Goal: Task Accomplishment & Management: Manage account settings

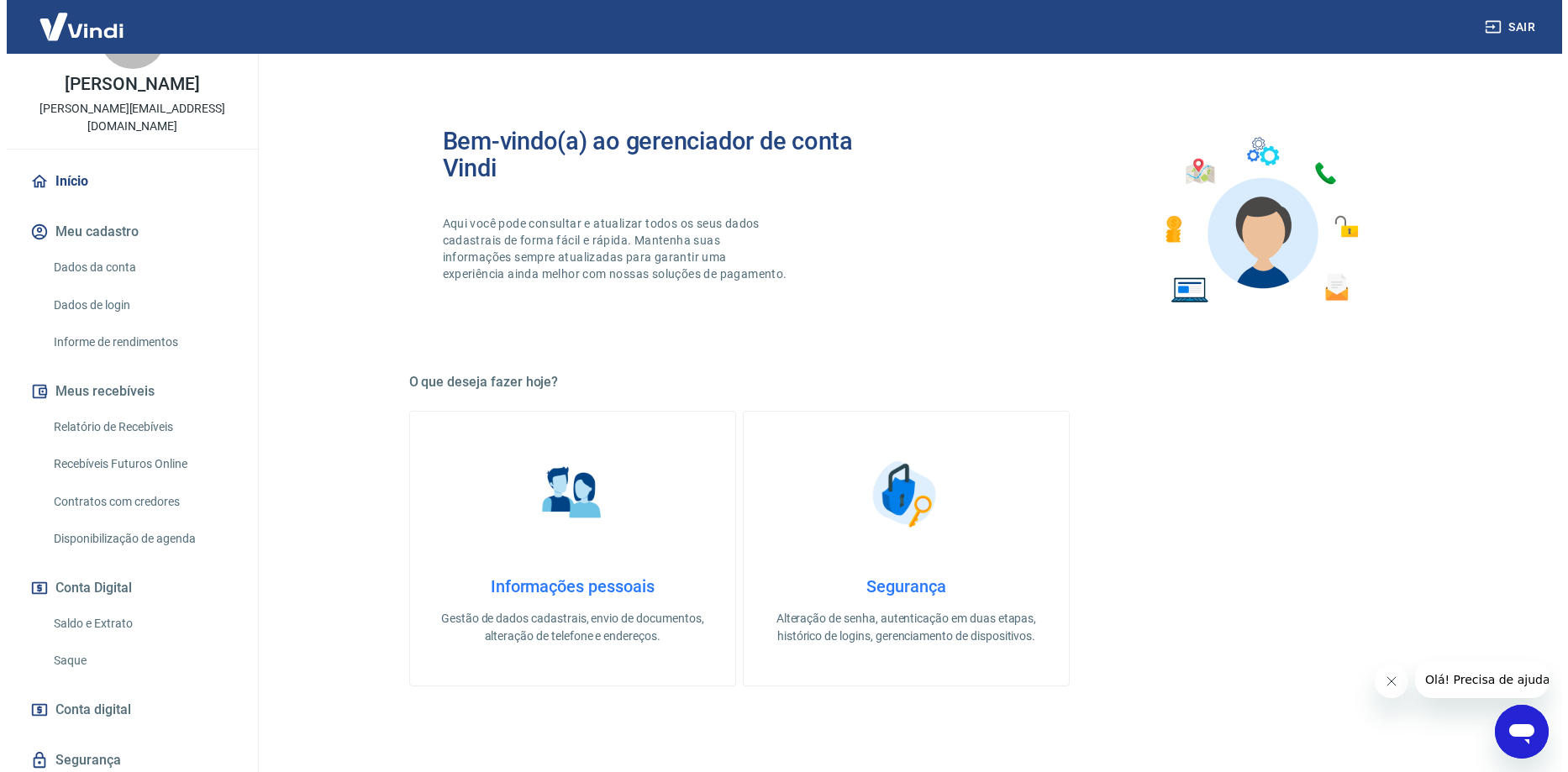
scroll to position [84, 0]
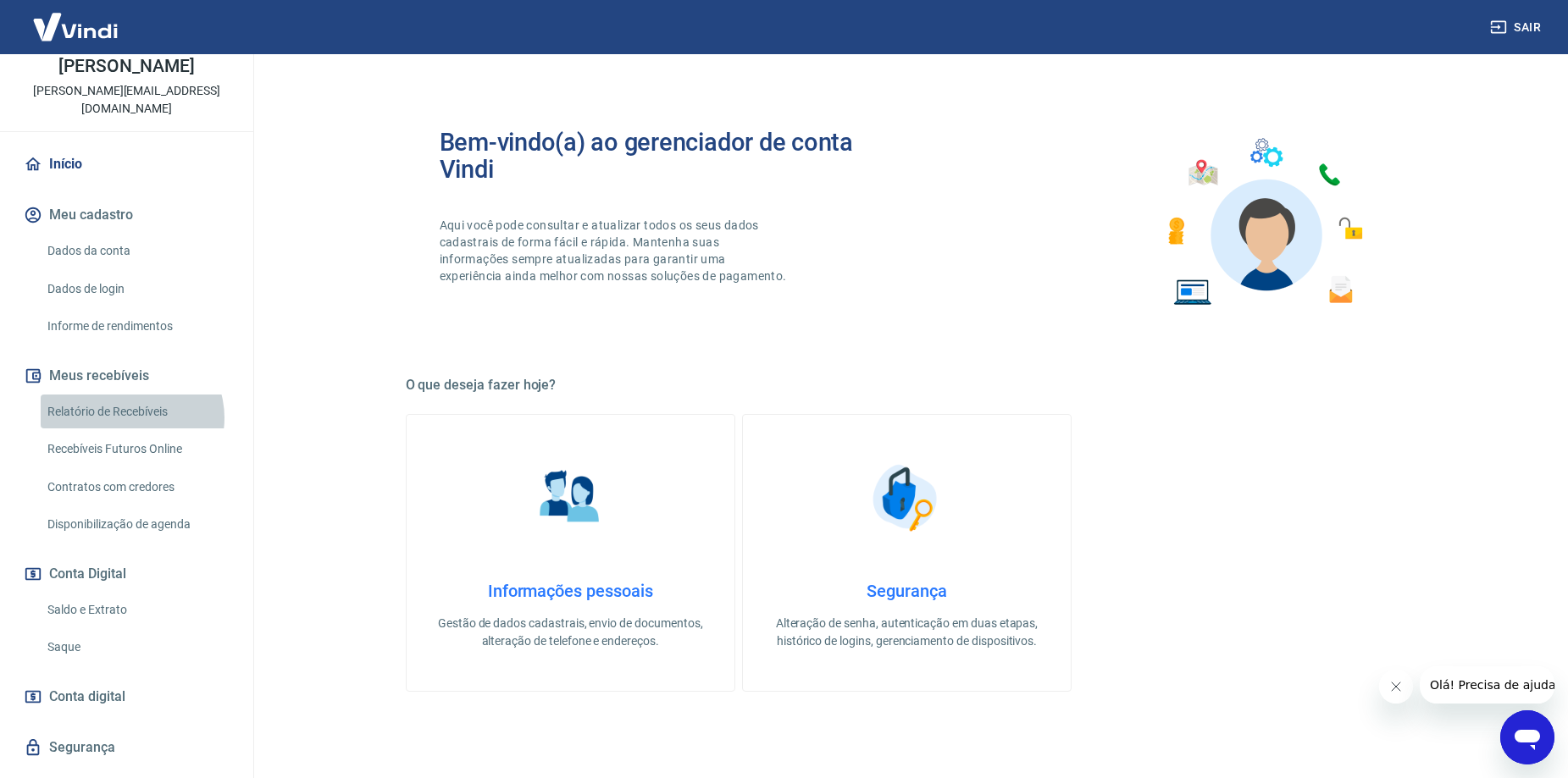
click at [131, 417] on link "Relatório de Recebíveis" at bounding box center [136, 411] width 192 height 35
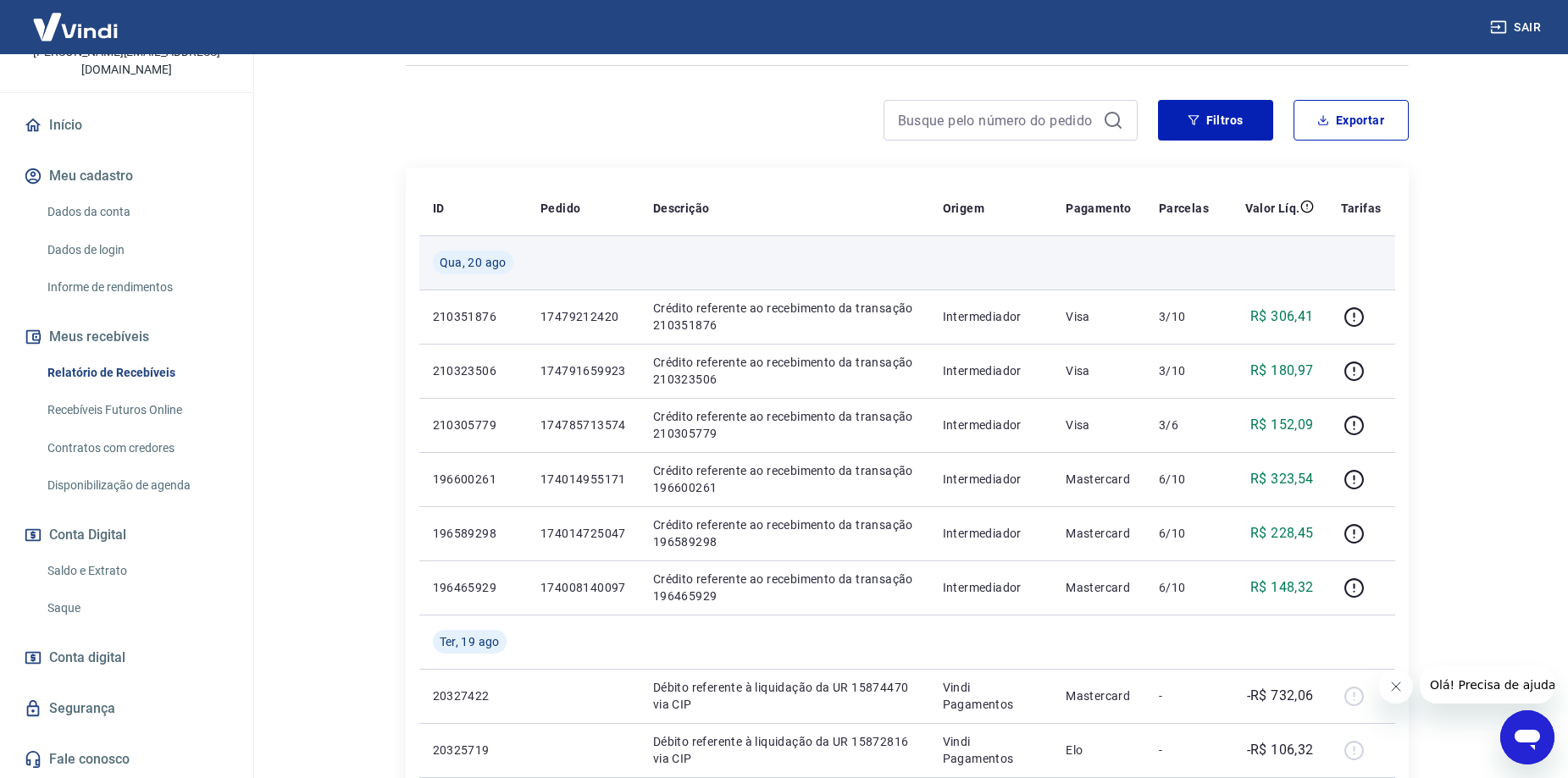
scroll to position [85, 0]
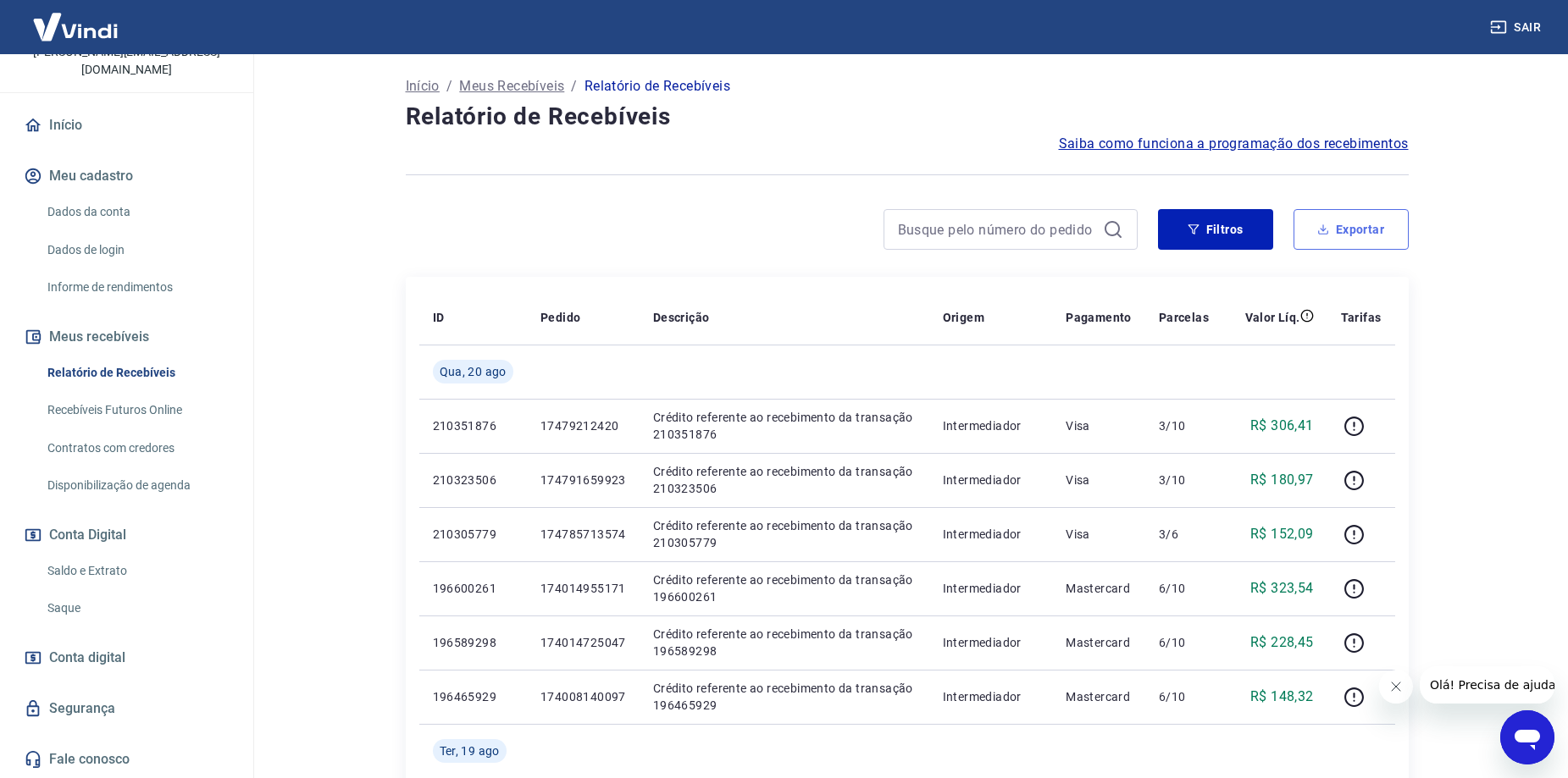
click at [1342, 248] on button "Exportar" at bounding box center [1350, 229] width 115 height 41
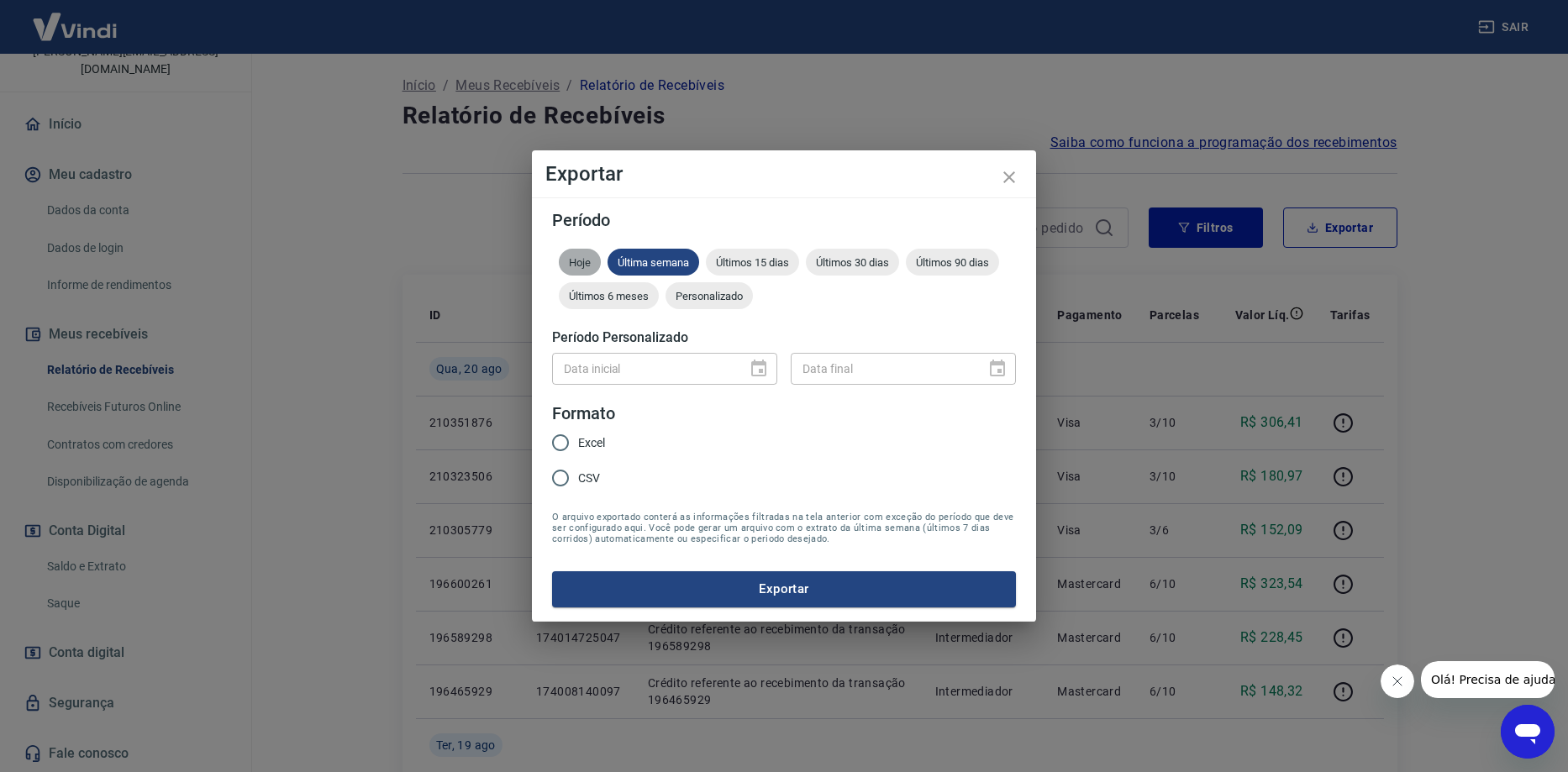
click at [569, 269] on div "Hoje" at bounding box center [580, 262] width 42 height 27
click at [564, 443] on input "Excel" at bounding box center [560, 443] width 36 height 36
radio input "true"
click at [638, 590] on button "Exportar" at bounding box center [784, 589] width 464 height 36
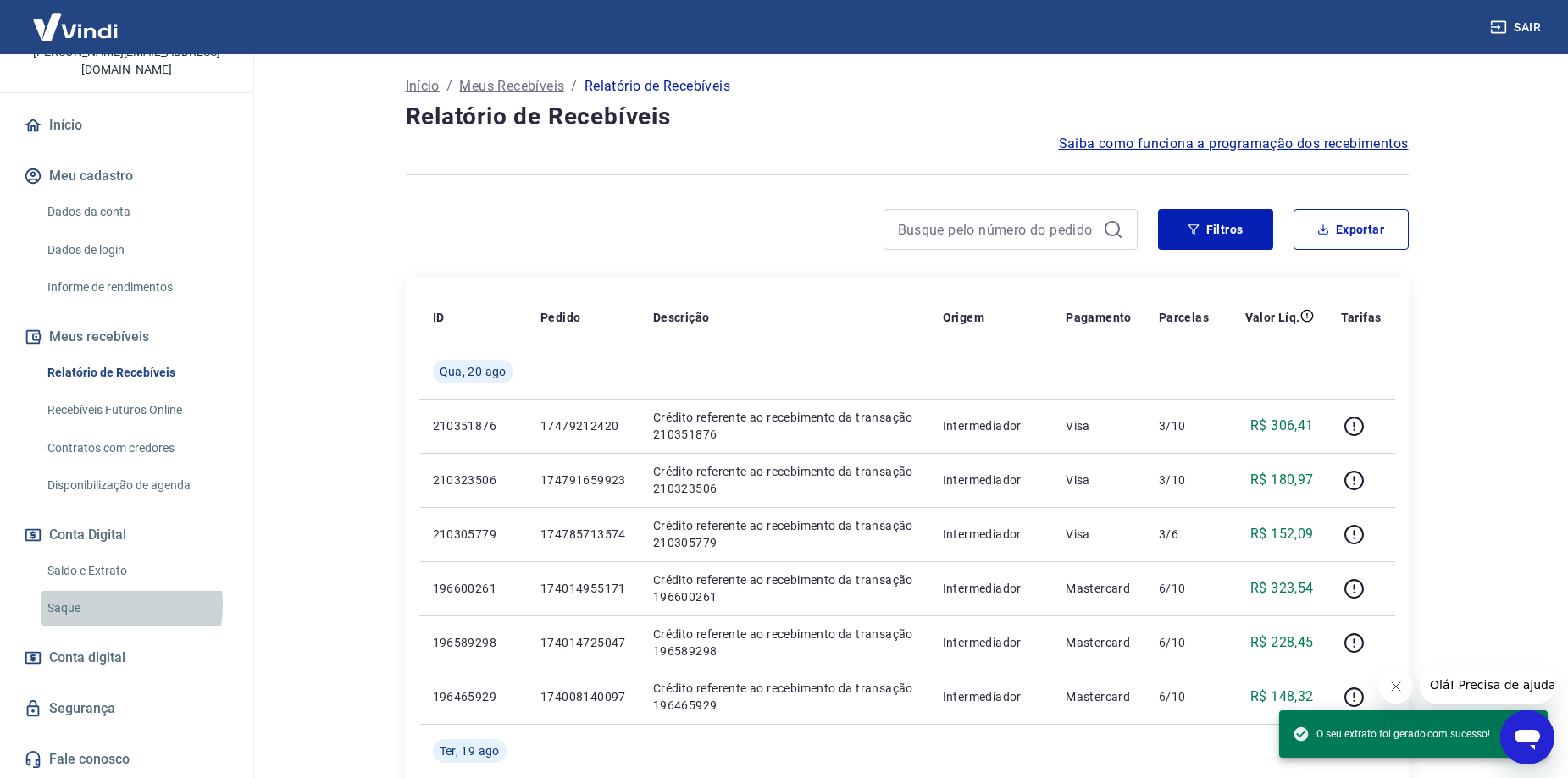
click at [87, 604] on link "Saque" at bounding box center [136, 608] width 192 height 35
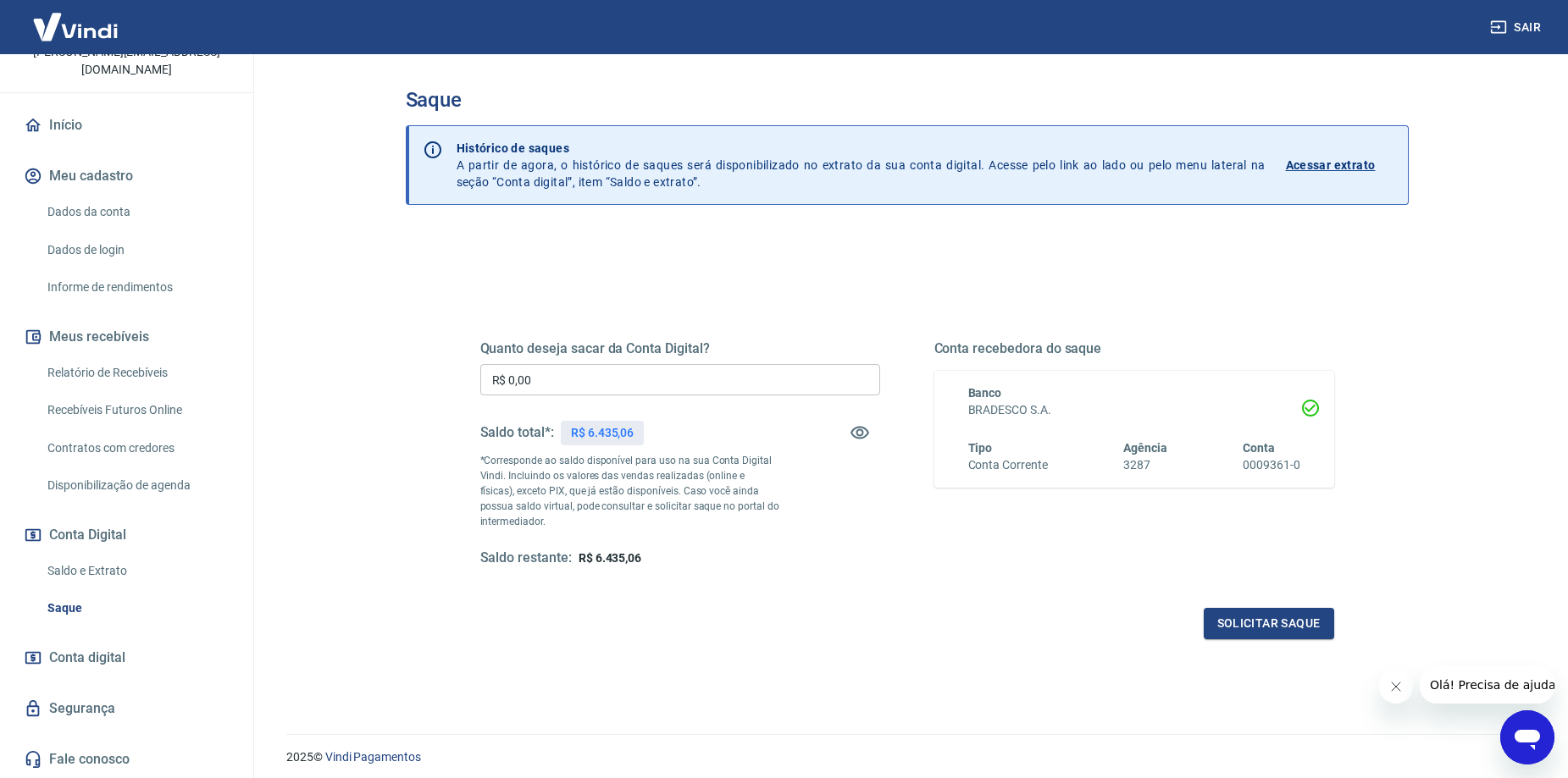
click at [180, 406] on link "Recebíveis Futuros Online" at bounding box center [136, 410] width 192 height 35
click at [1520, 35] on button "Sair" at bounding box center [1517, 27] width 61 height 31
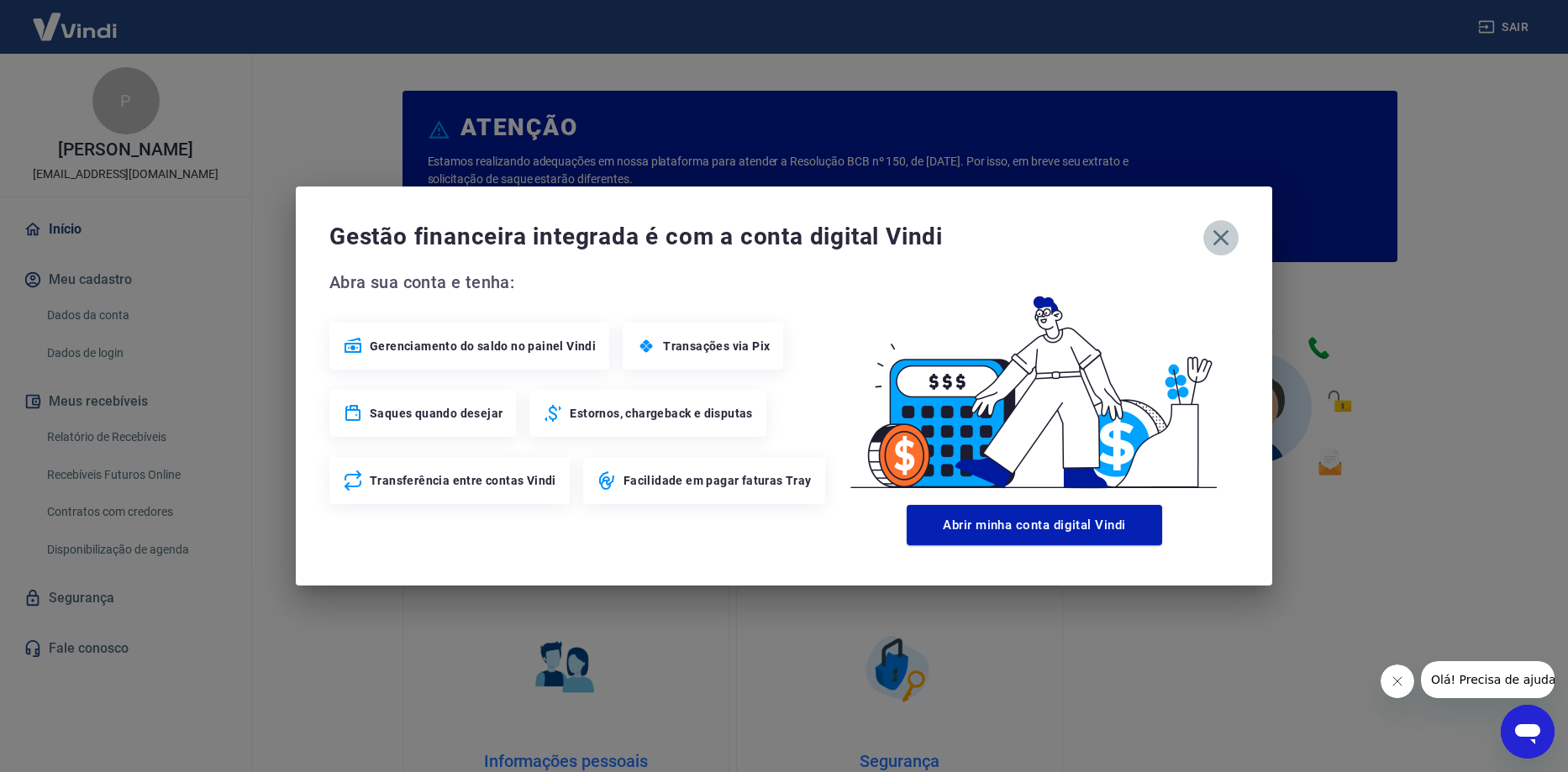
click at [1220, 244] on icon "button" at bounding box center [1221, 237] width 27 height 27
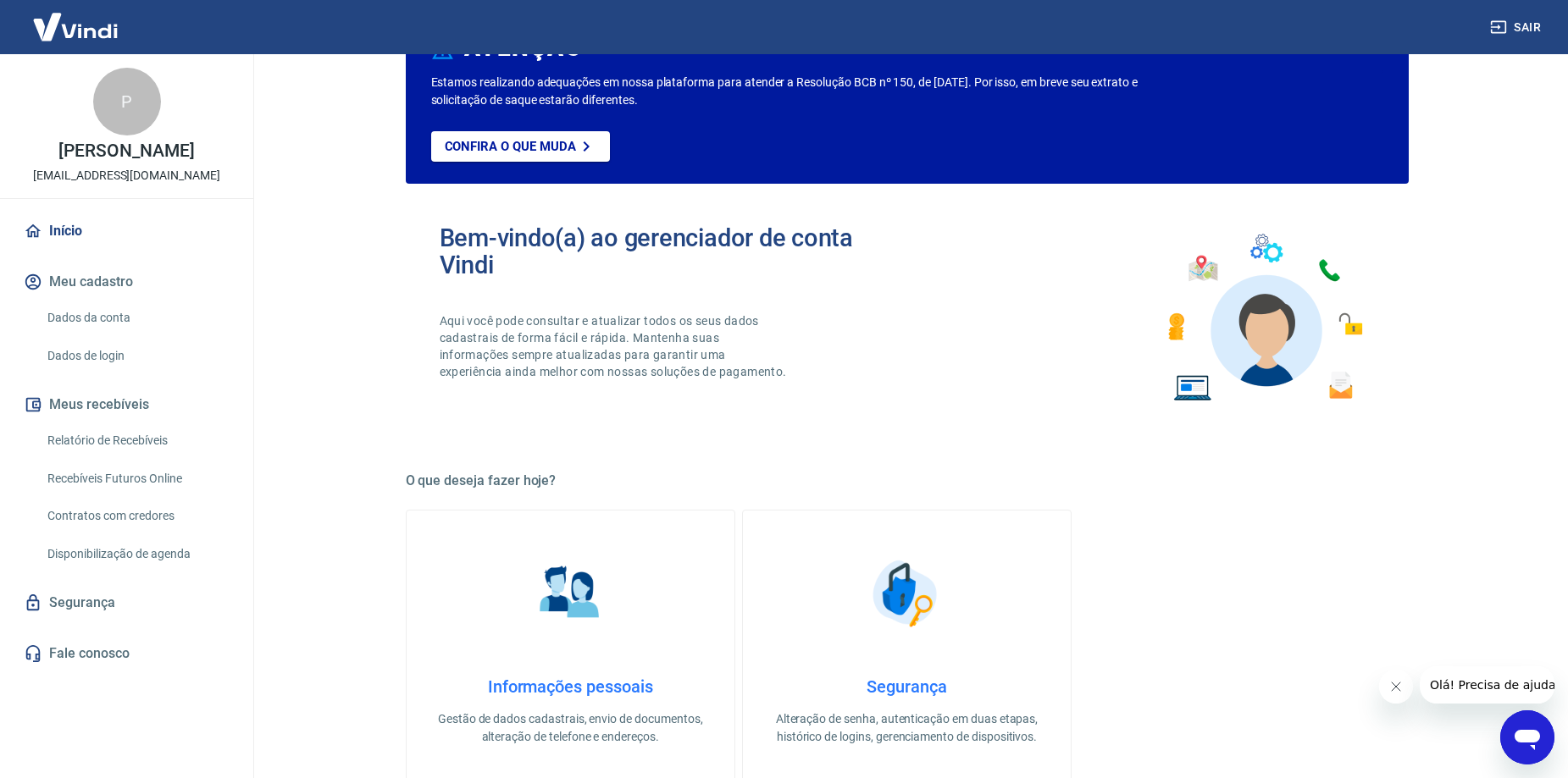
scroll to position [85, 0]
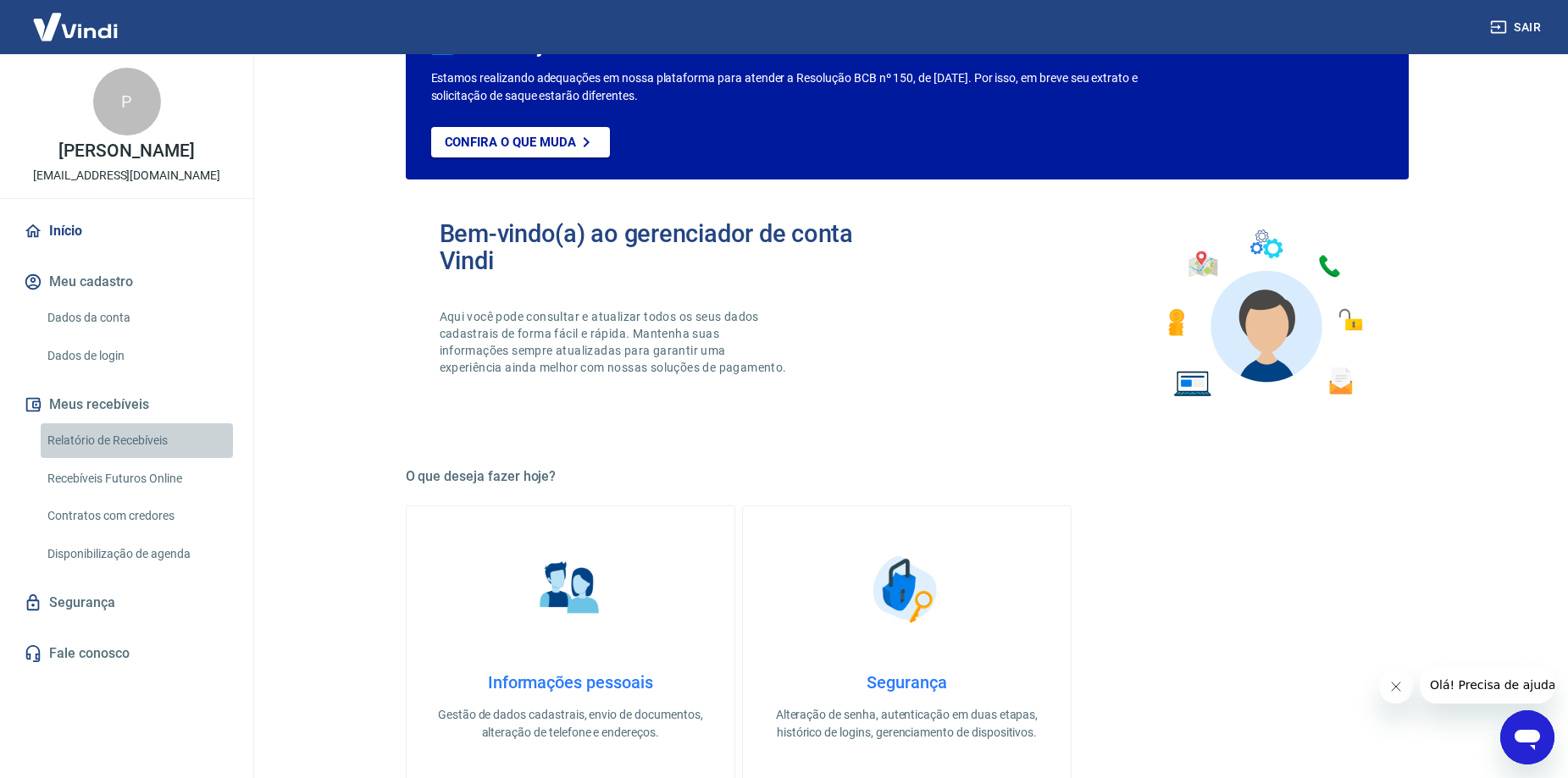
click at [132, 451] on link "Relatório de Recebíveis" at bounding box center [136, 441] width 192 height 35
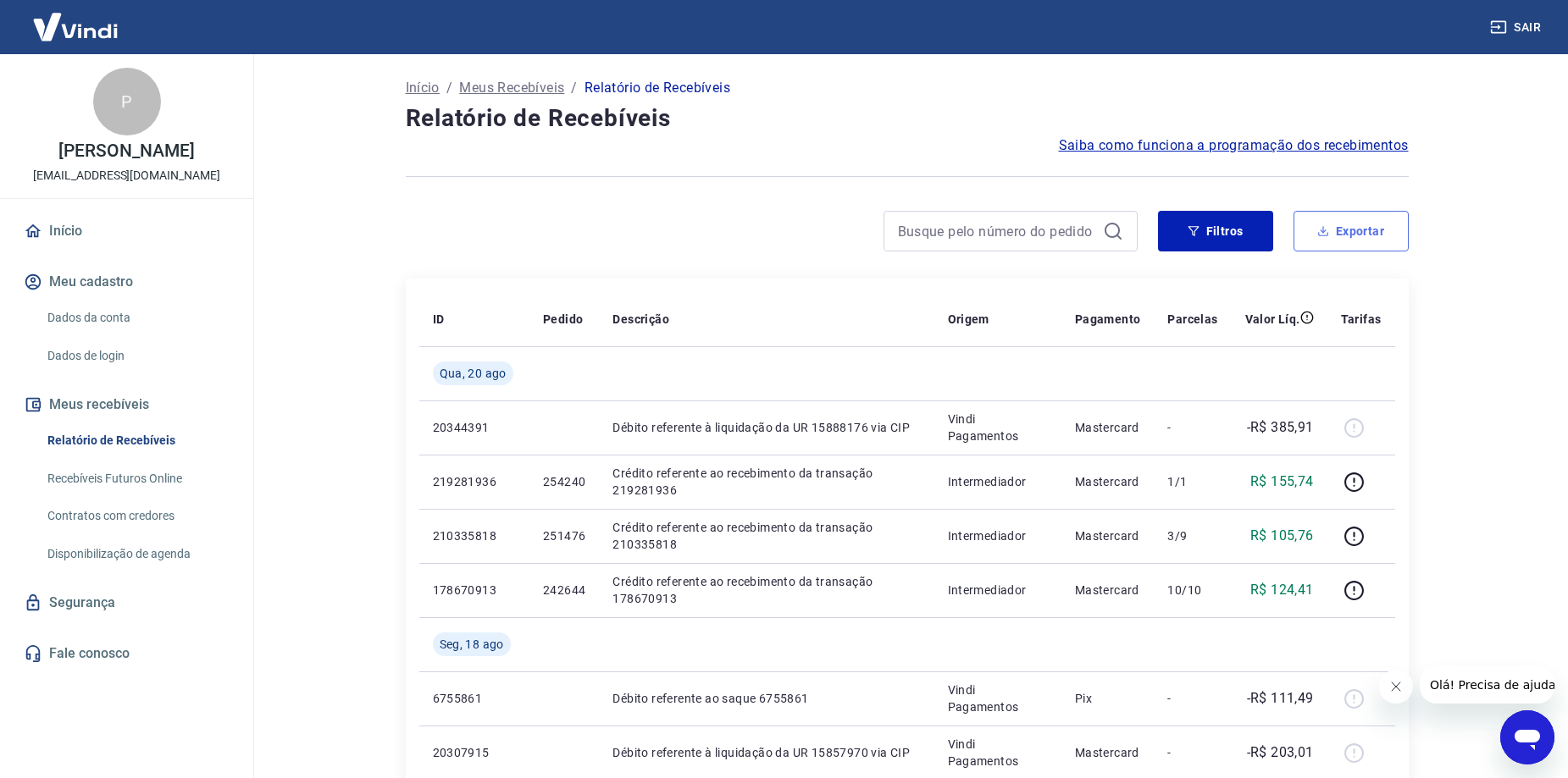
click at [1324, 244] on button "Exportar" at bounding box center [1350, 231] width 115 height 41
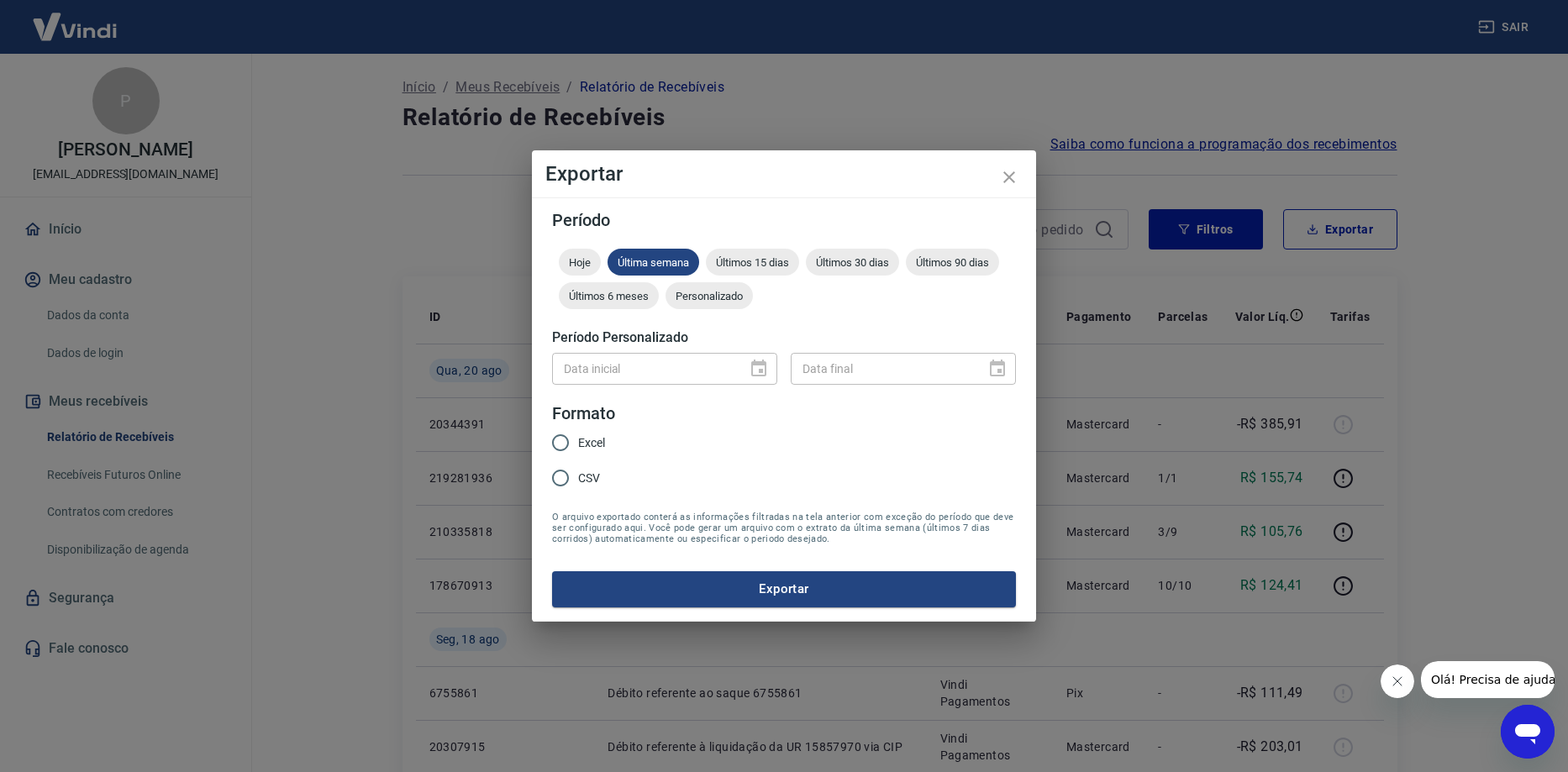
click at [565, 442] on input "Excel" at bounding box center [560, 443] width 36 height 36
radio input "true"
click at [675, 593] on button "Exportar" at bounding box center [784, 589] width 464 height 36
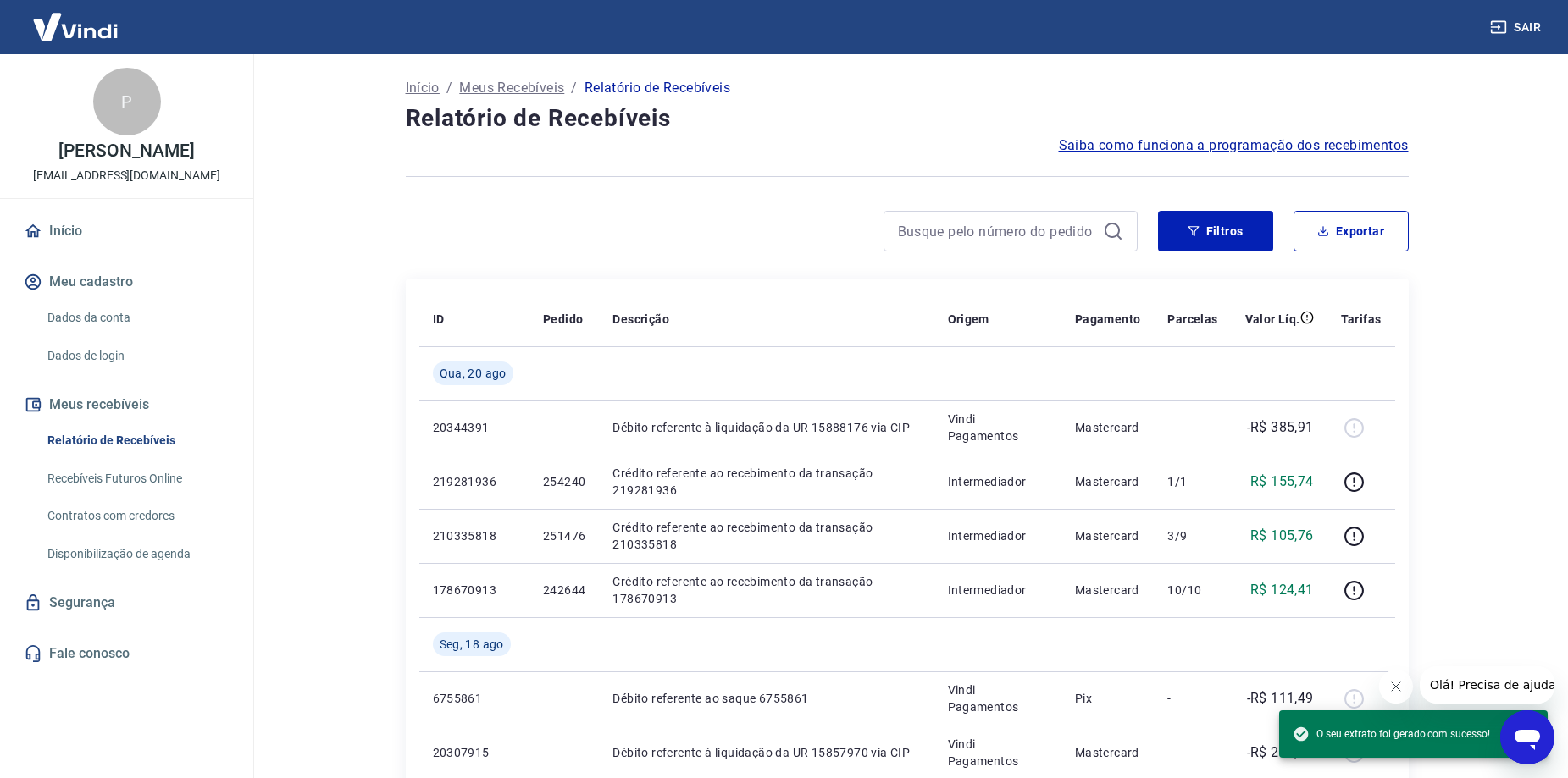
click at [1496, 16] on button "Sair" at bounding box center [1517, 27] width 61 height 31
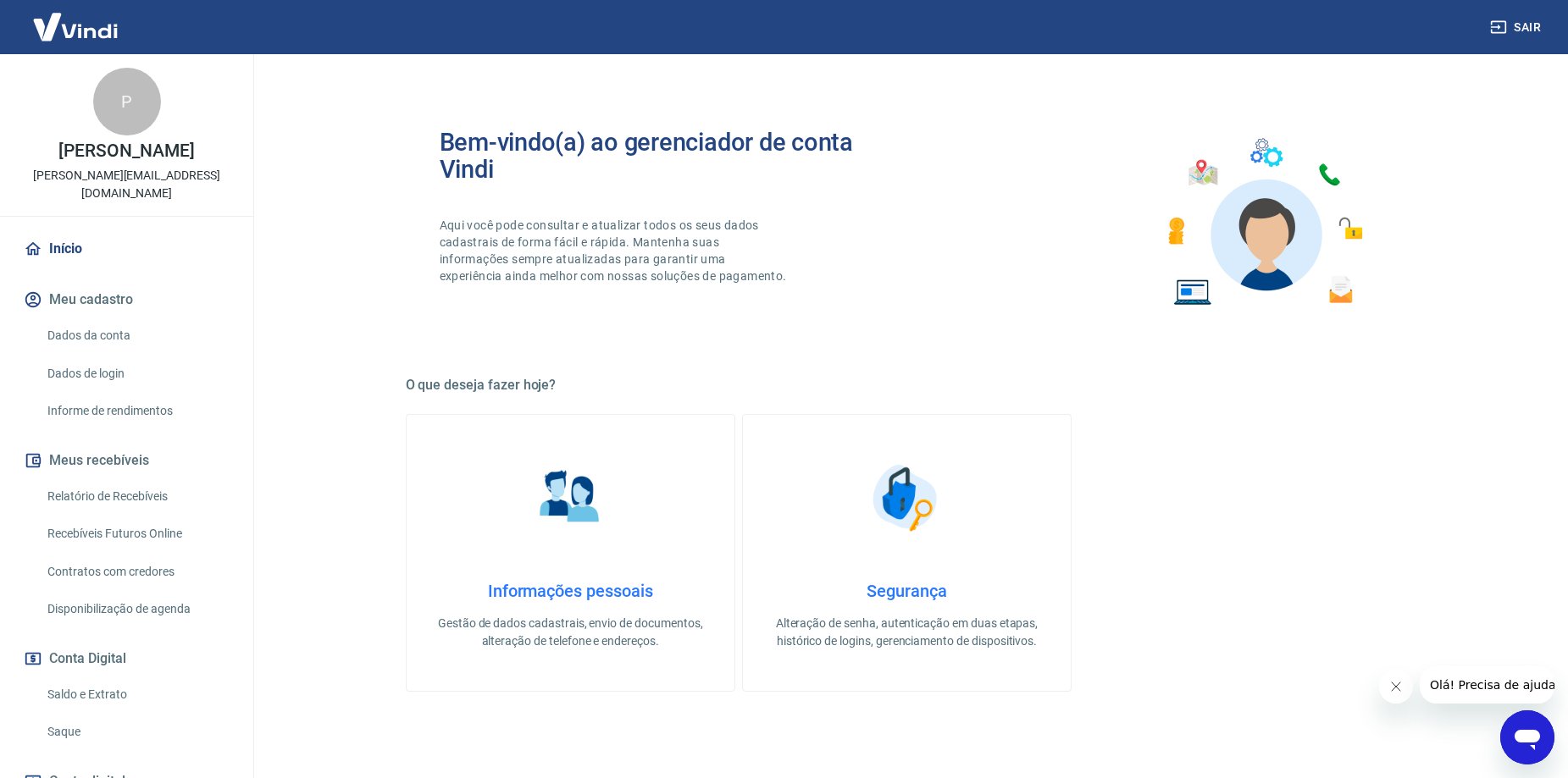
click at [164, 502] on link "Relatório de Recebíveis" at bounding box center [136, 496] width 192 height 35
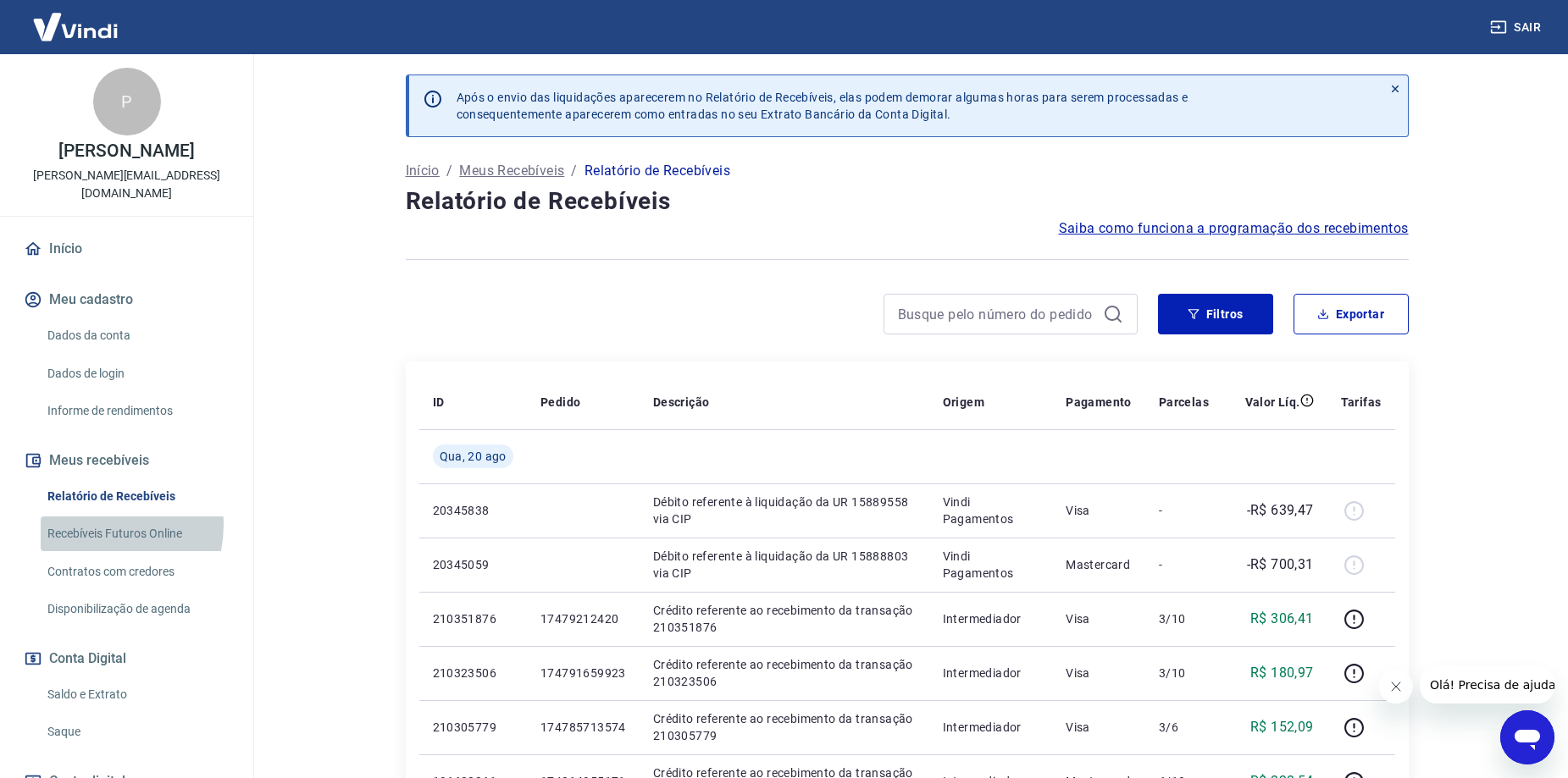
click at [94, 525] on link "Recebíveis Futuros Online" at bounding box center [136, 533] width 192 height 35
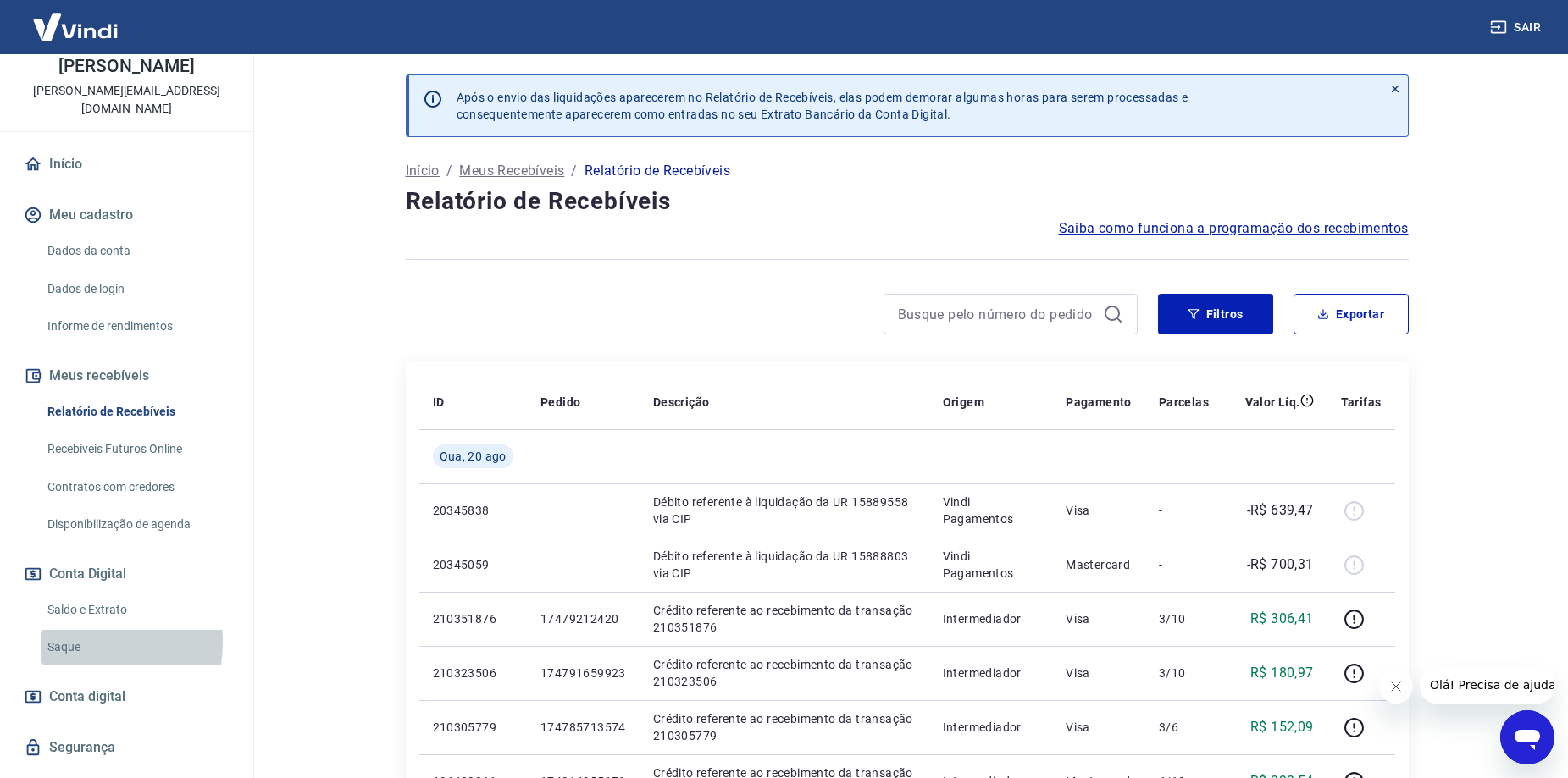
click at [68, 642] on link "Saque" at bounding box center [136, 647] width 192 height 35
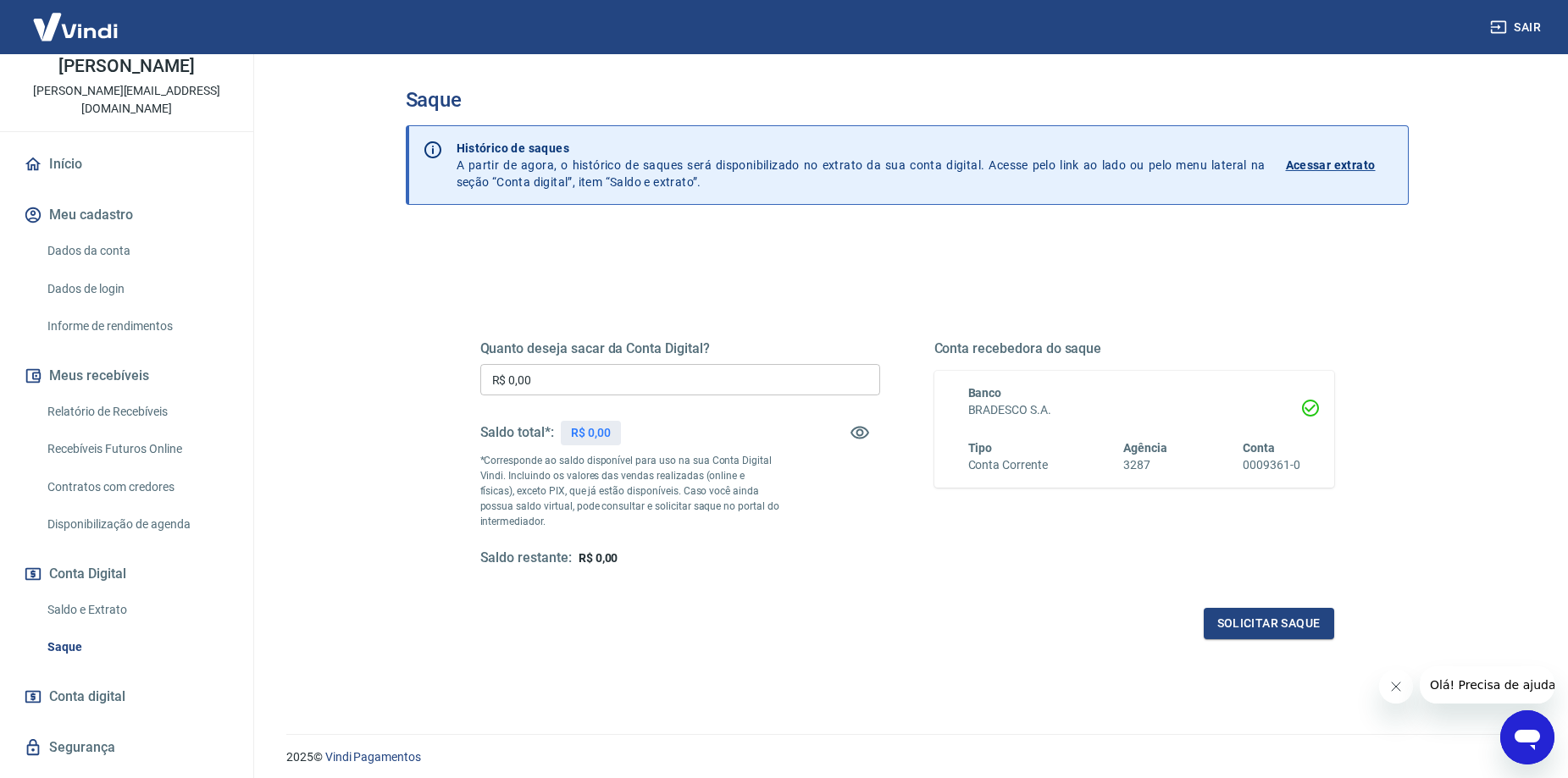
click at [632, 386] on input "R$ 0,00" at bounding box center [680, 379] width 400 height 31
type input "R$ 6.435,06"
click at [1251, 623] on button "Solicitar saque" at bounding box center [1269, 623] width 131 height 31
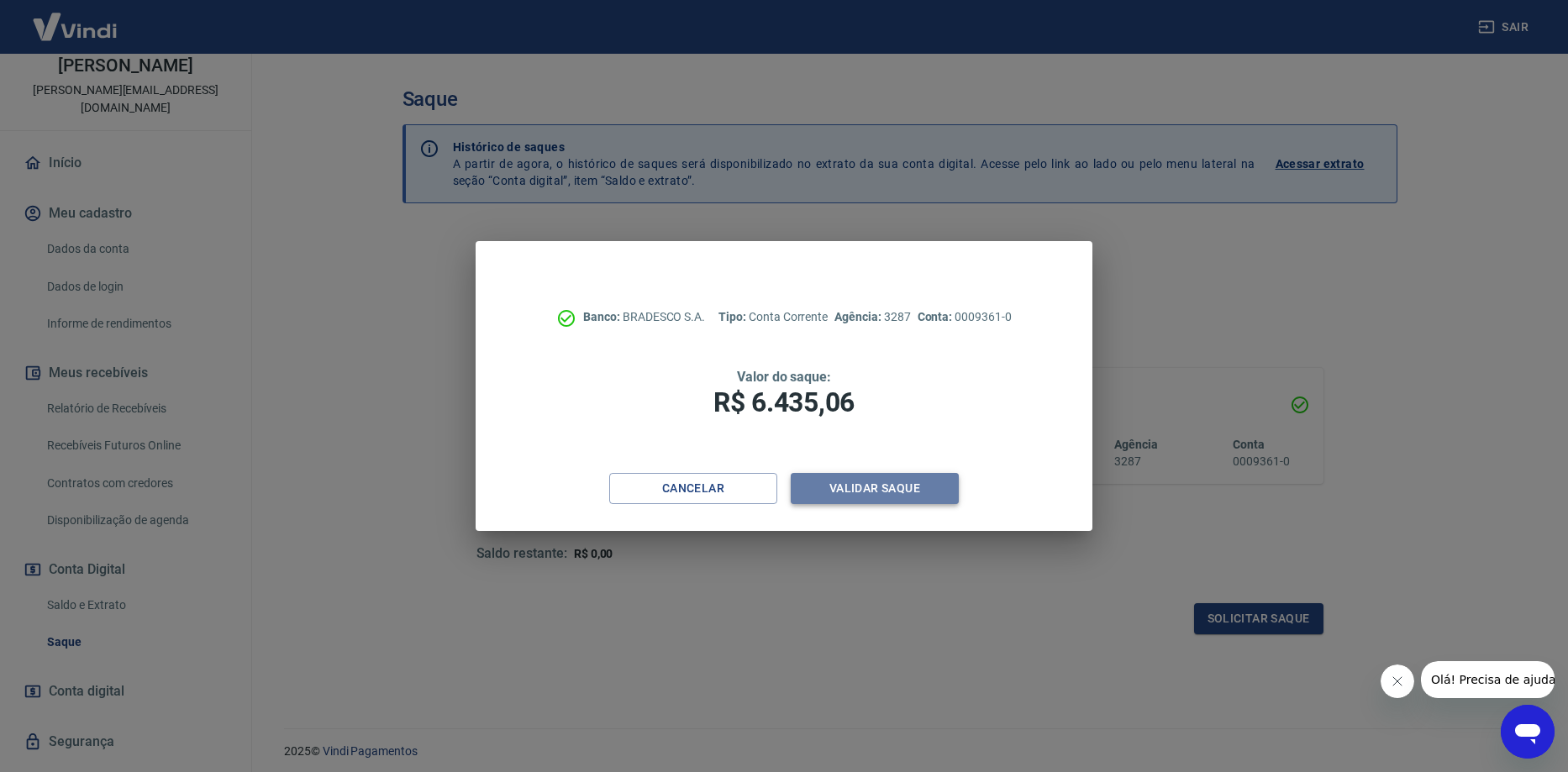
click at [877, 486] on button "Validar saque" at bounding box center [875, 488] width 168 height 31
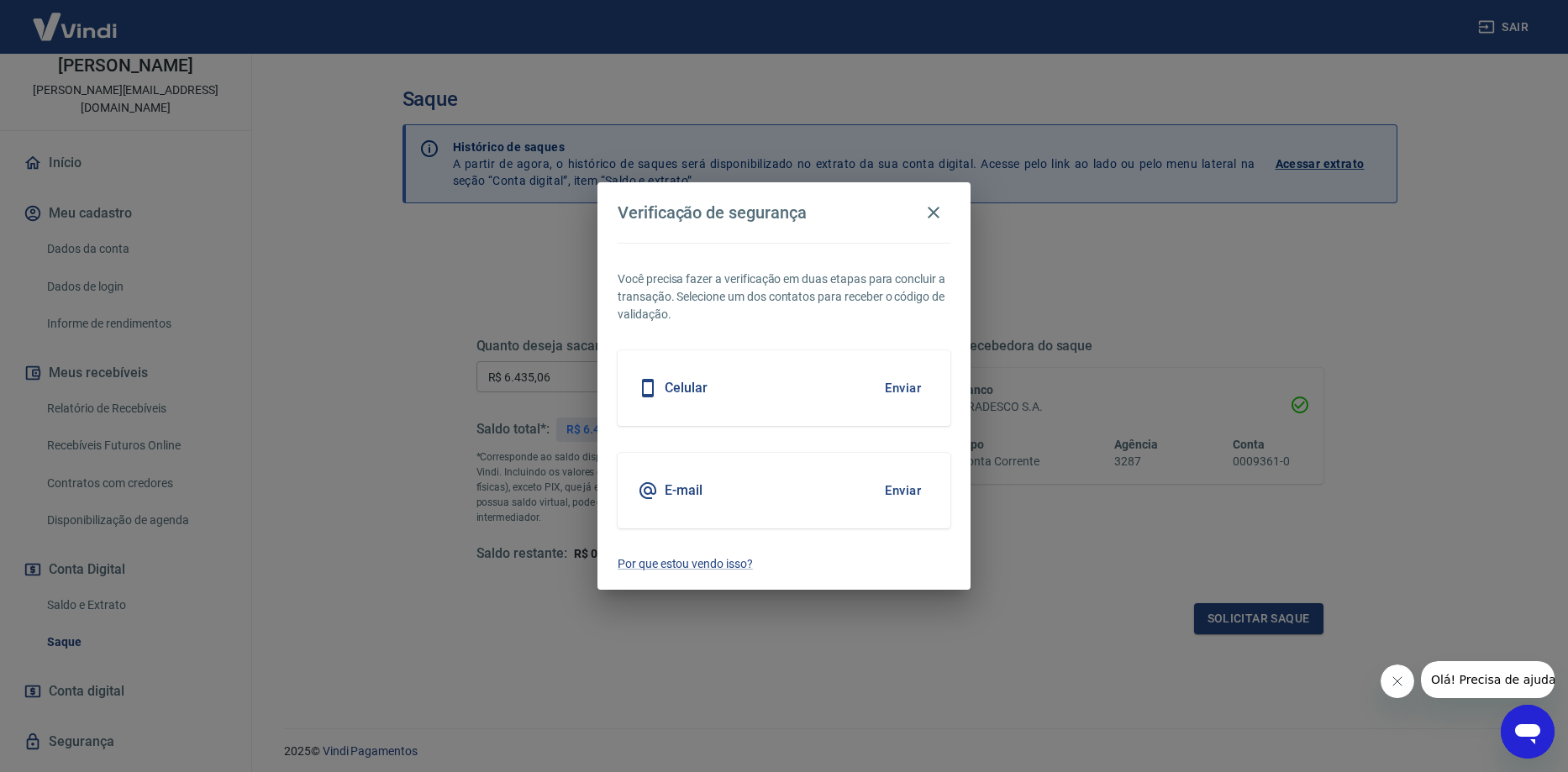
click at [888, 390] on button "Enviar" at bounding box center [903, 388] width 54 height 36
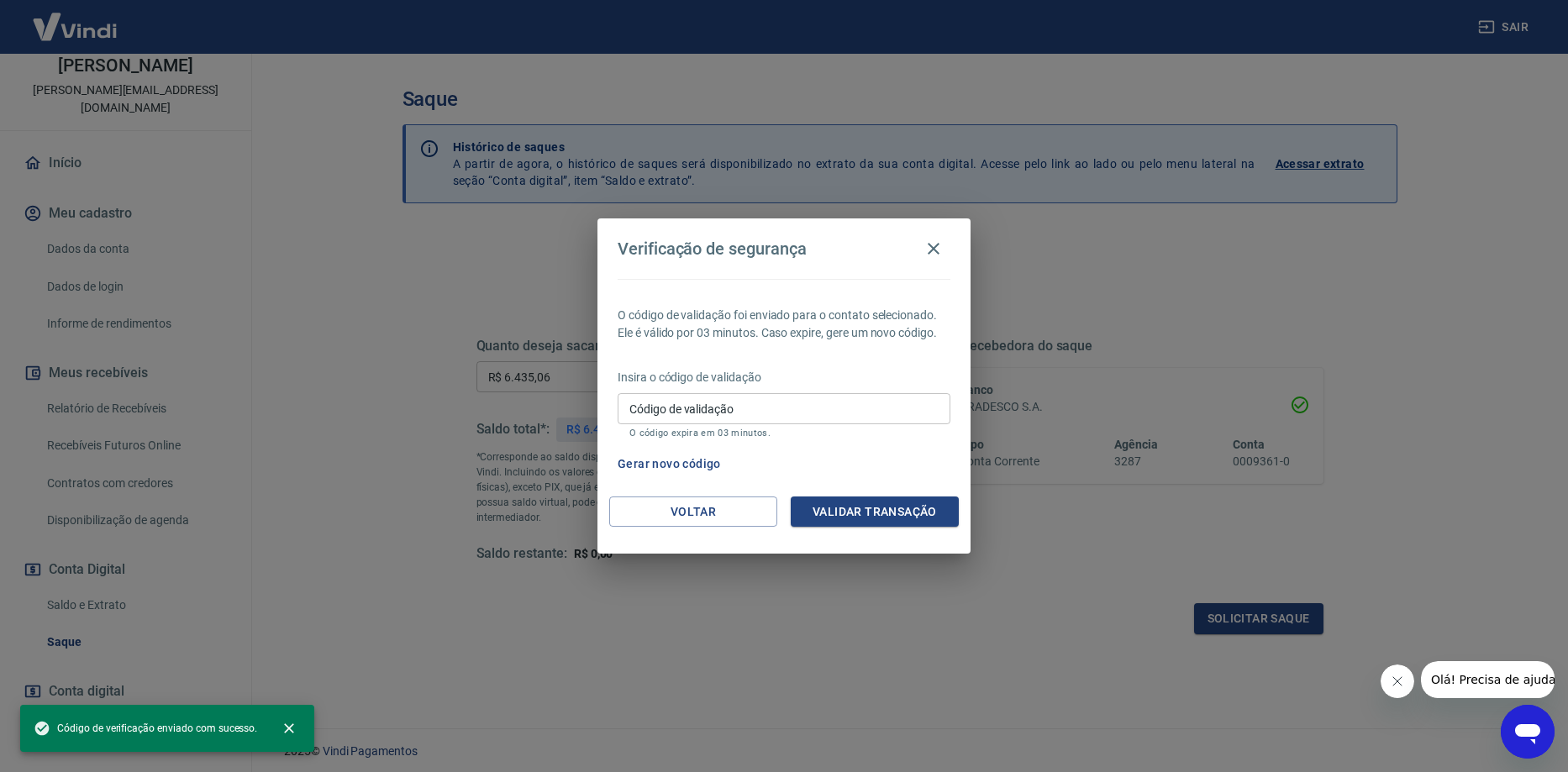
click at [763, 403] on input "Código de validação" at bounding box center [784, 408] width 333 height 31
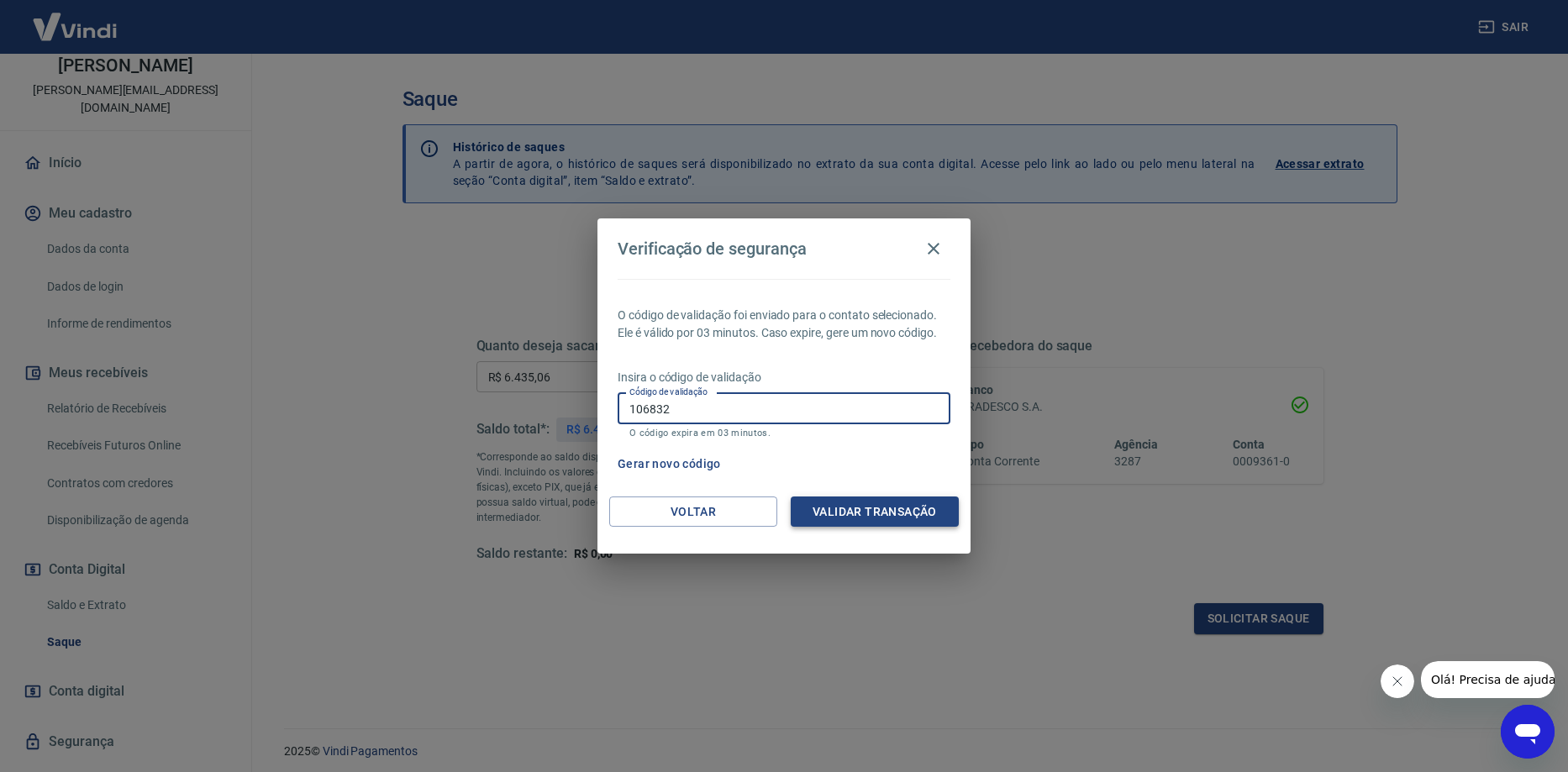
click at [824, 510] on button "Validar transação" at bounding box center [875, 511] width 168 height 31
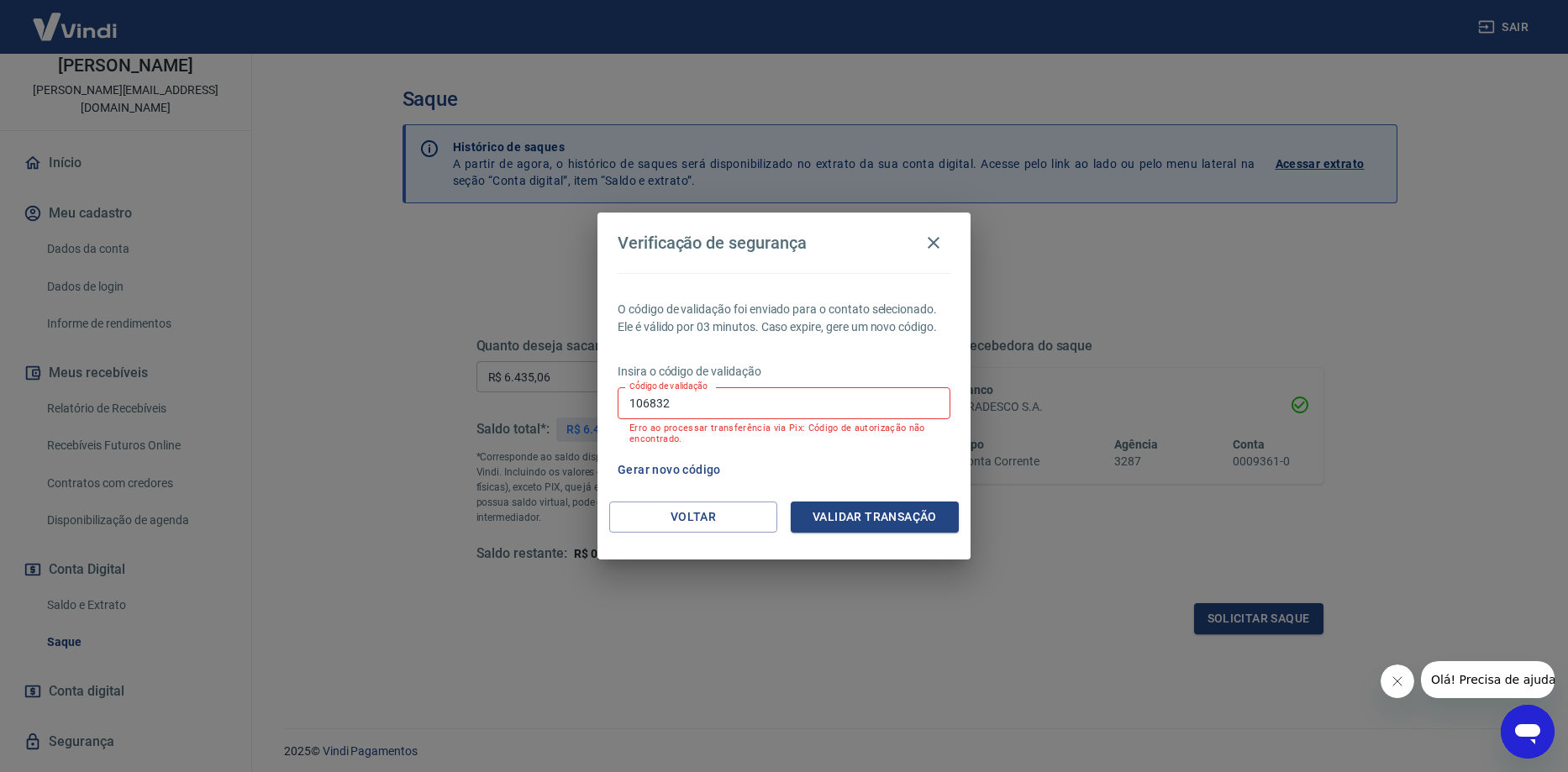
click at [781, 394] on input "106832" at bounding box center [784, 402] width 333 height 31
type input "106833"
click at [848, 512] on button "Validar transação" at bounding box center [875, 517] width 168 height 31
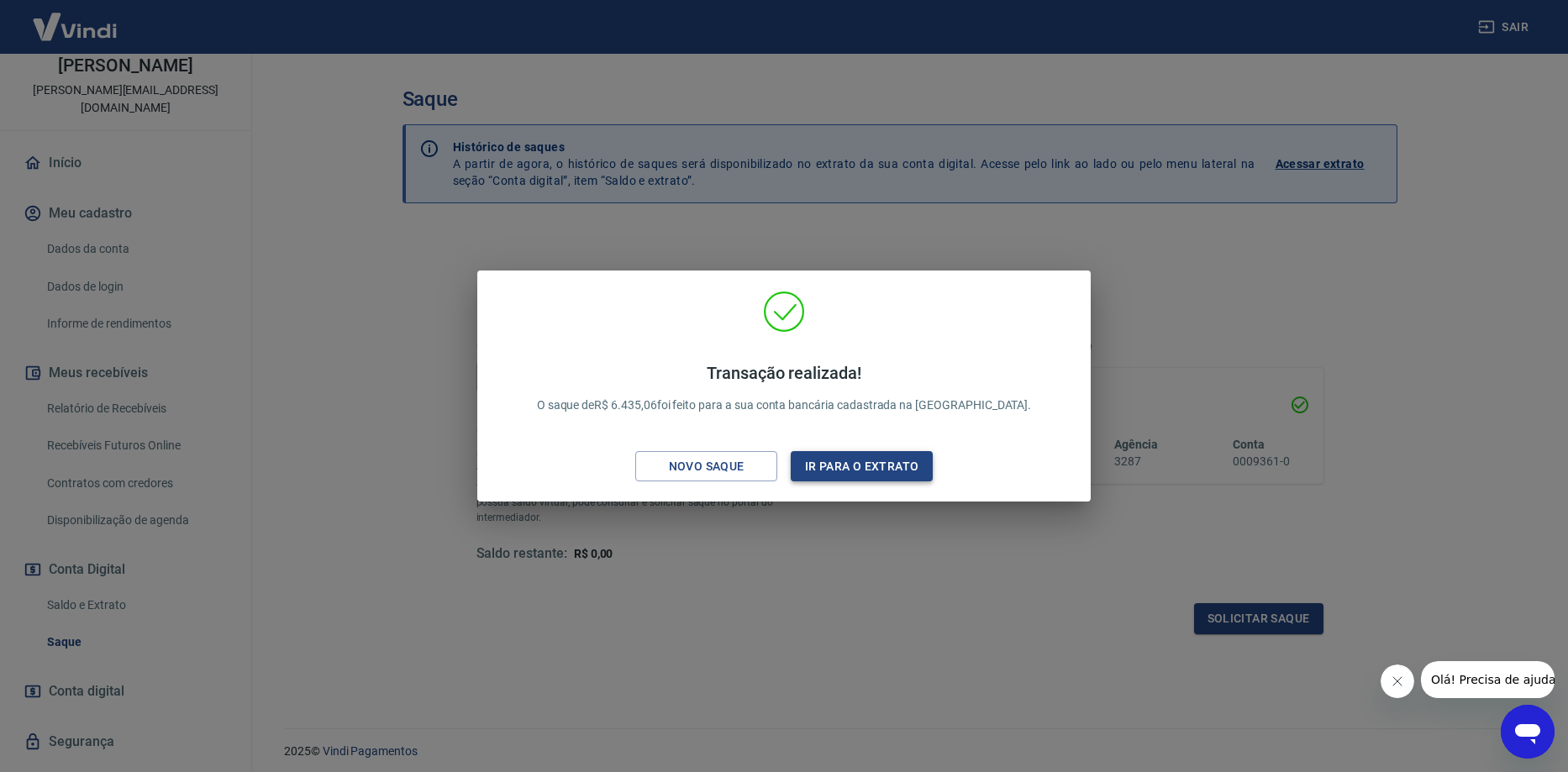
click at [871, 460] on button "Ir para o extrato" at bounding box center [861, 466] width 142 height 31
